Goal: Task Accomplishment & Management: Use online tool/utility

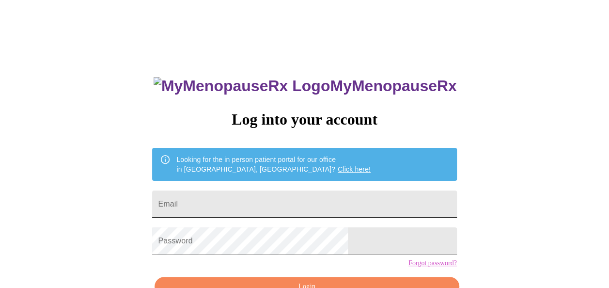
click at [264, 194] on input "Email" at bounding box center [304, 203] width 304 height 27
type input "[EMAIL_ADDRESS][DOMAIN_NAME]"
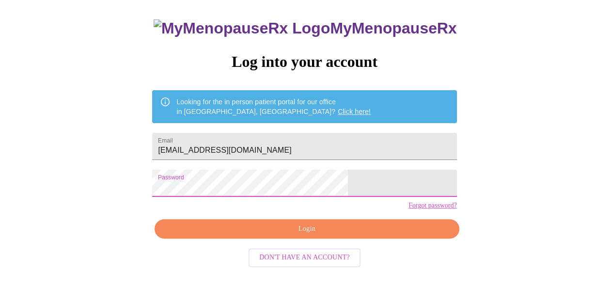
click at [332, 235] on span "Login" at bounding box center [307, 229] width 282 height 12
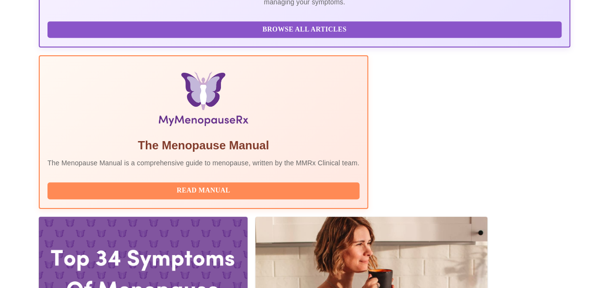
scroll to position [307, 0]
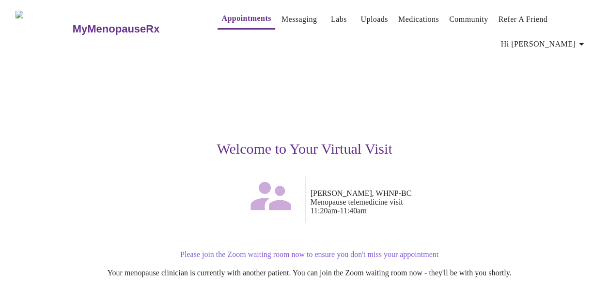
scroll to position [67, 0]
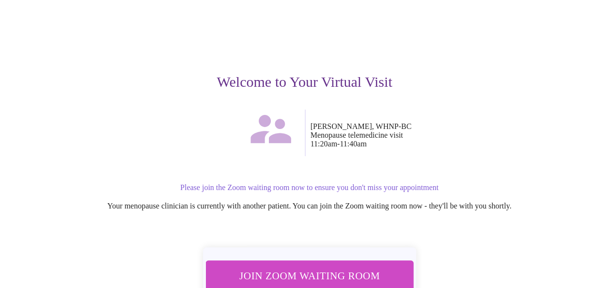
click at [299, 273] on span "Join Zoom Waiting Room" at bounding box center [309, 275] width 182 height 18
